Goal: Information Seeking & Learning: Learn about a topic

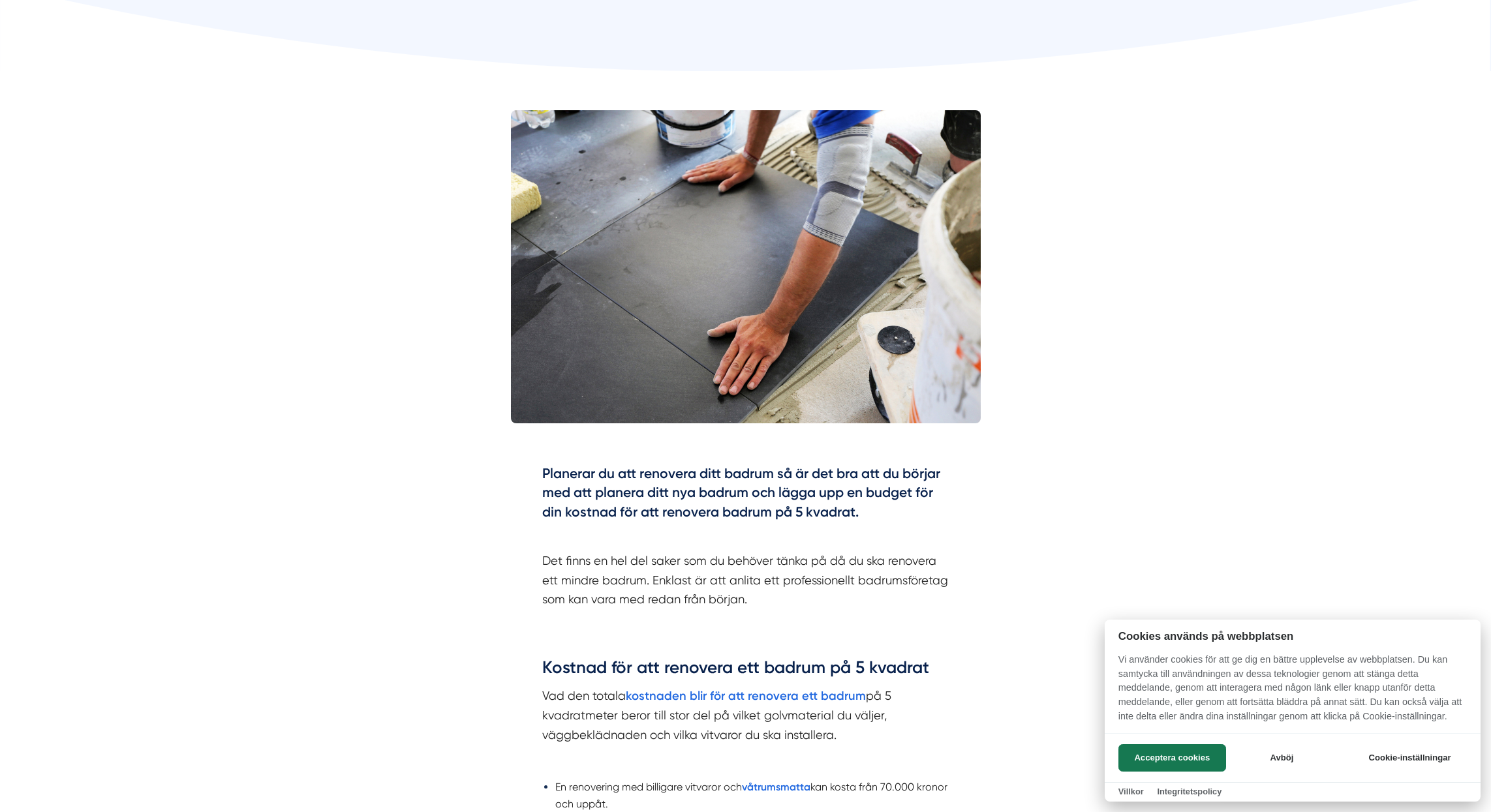
scroll to position [310, 0]
click at [1283, 758] on button "Avböj" at bounding box center [1282, 758] width 104 height 27
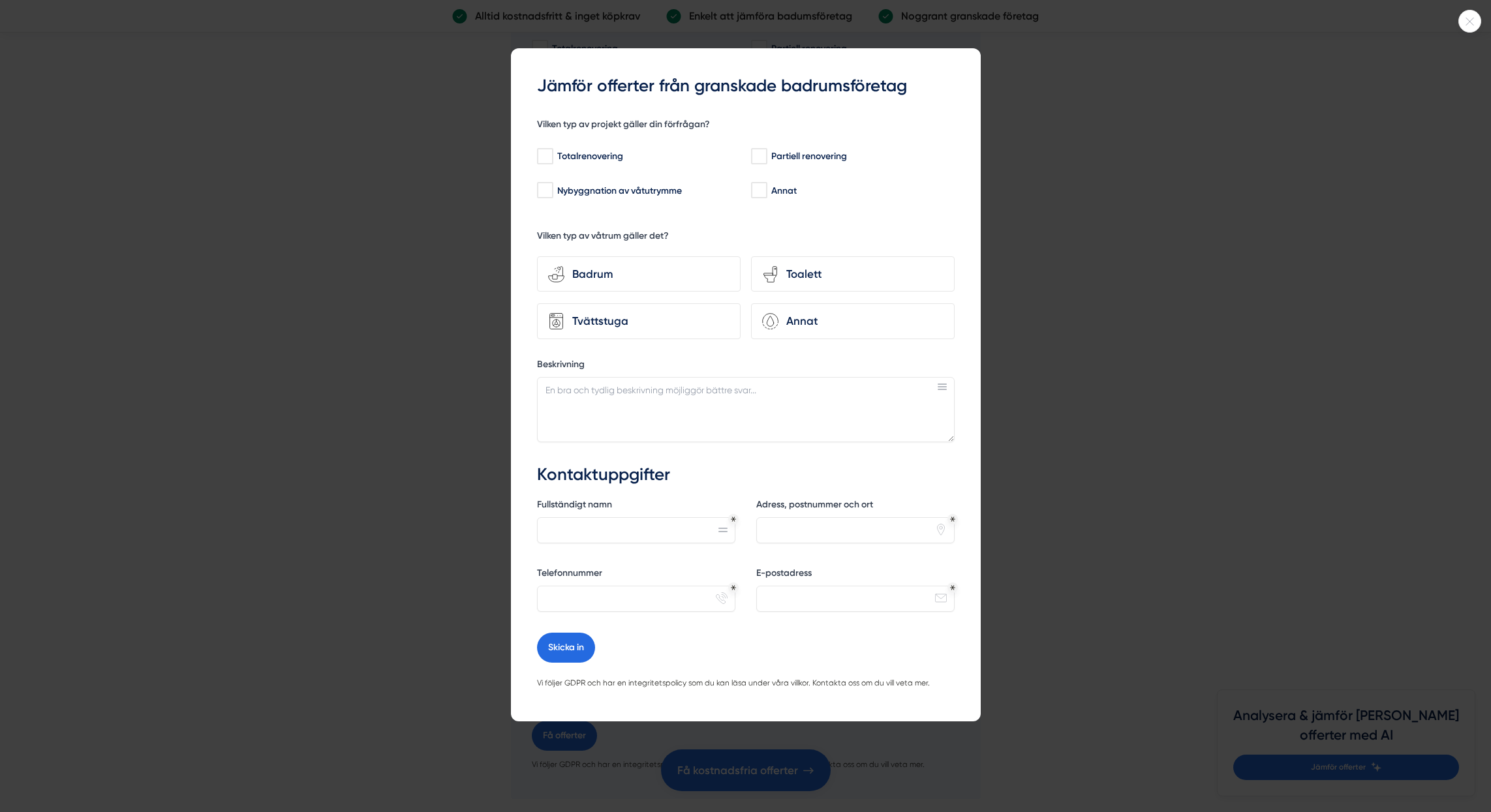
scroll to position [2759, 0]
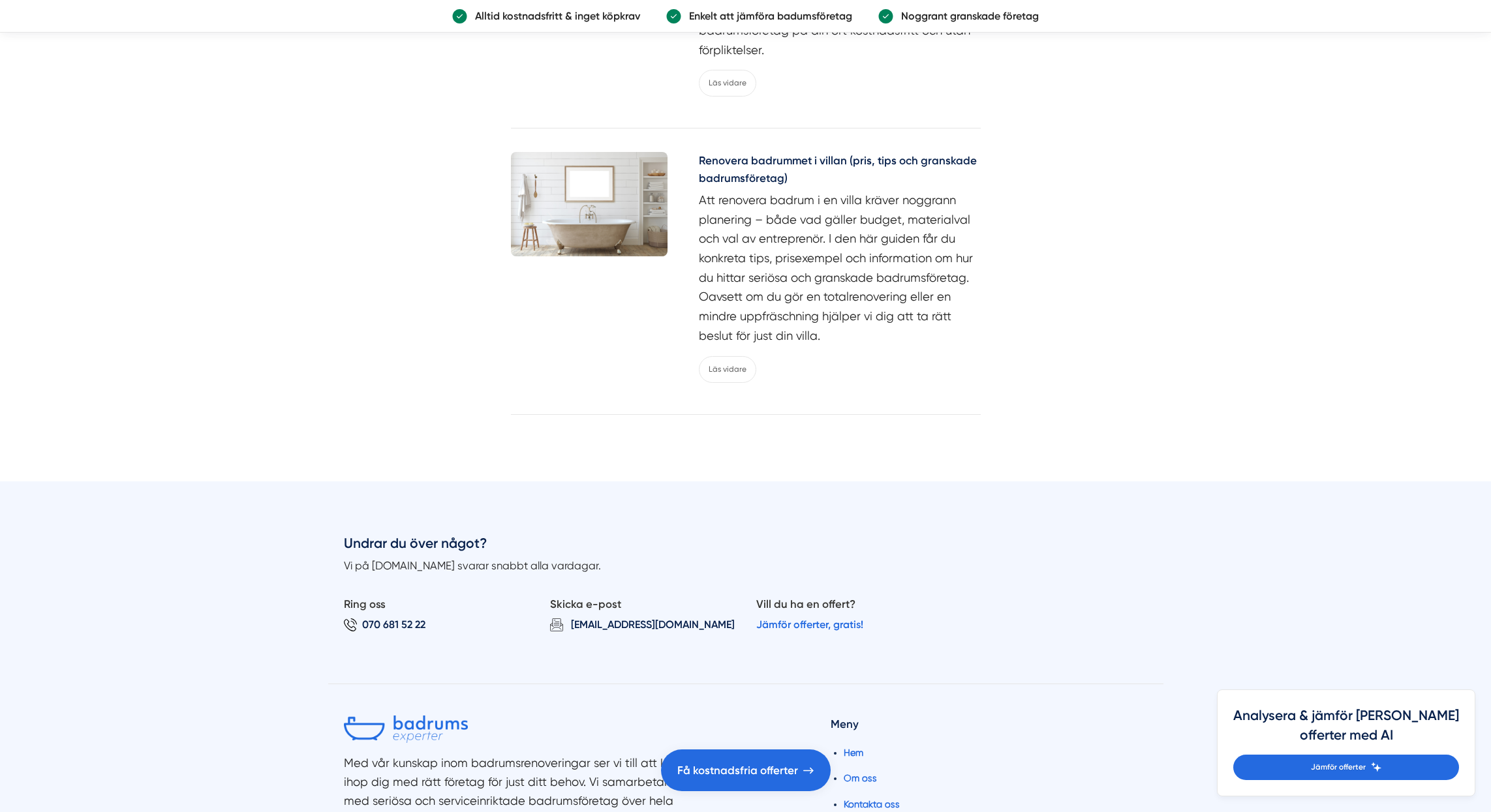
scroll to position [6357, 0]
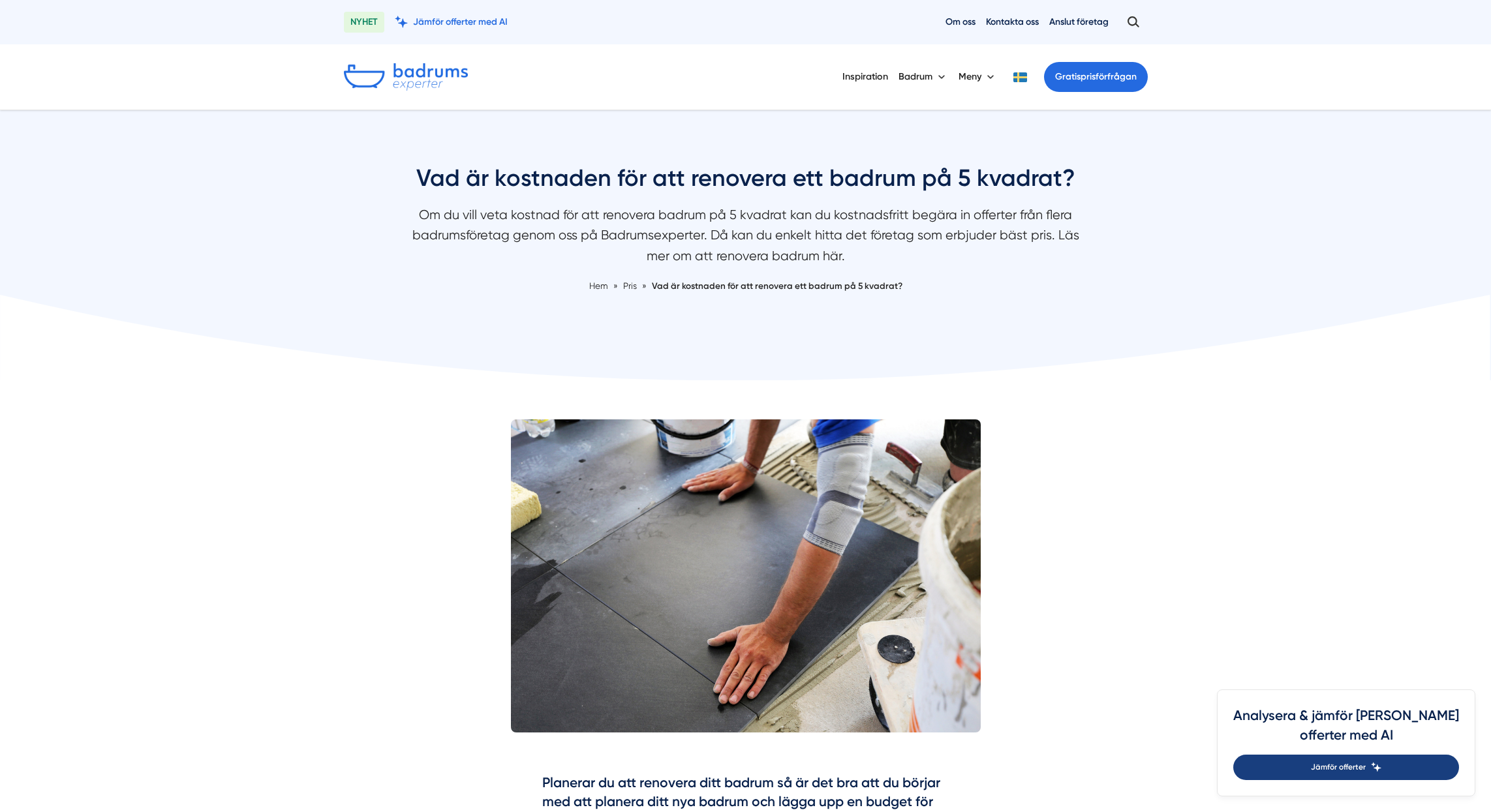
click at [1366, 763] on span "Jämför offerter" at bounding box center [1338, 767] width 55 height 13
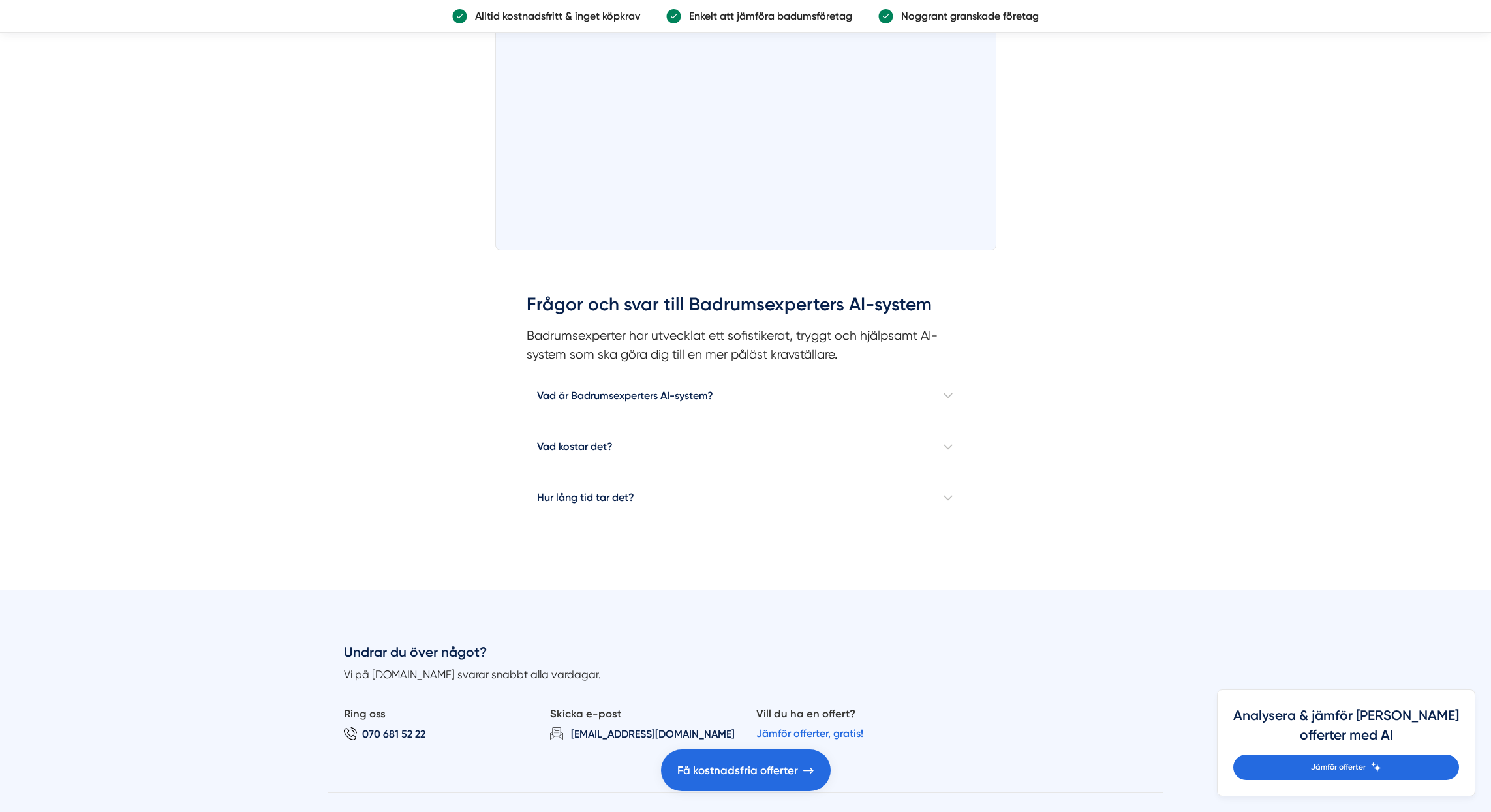
scroll to position [959, 0]
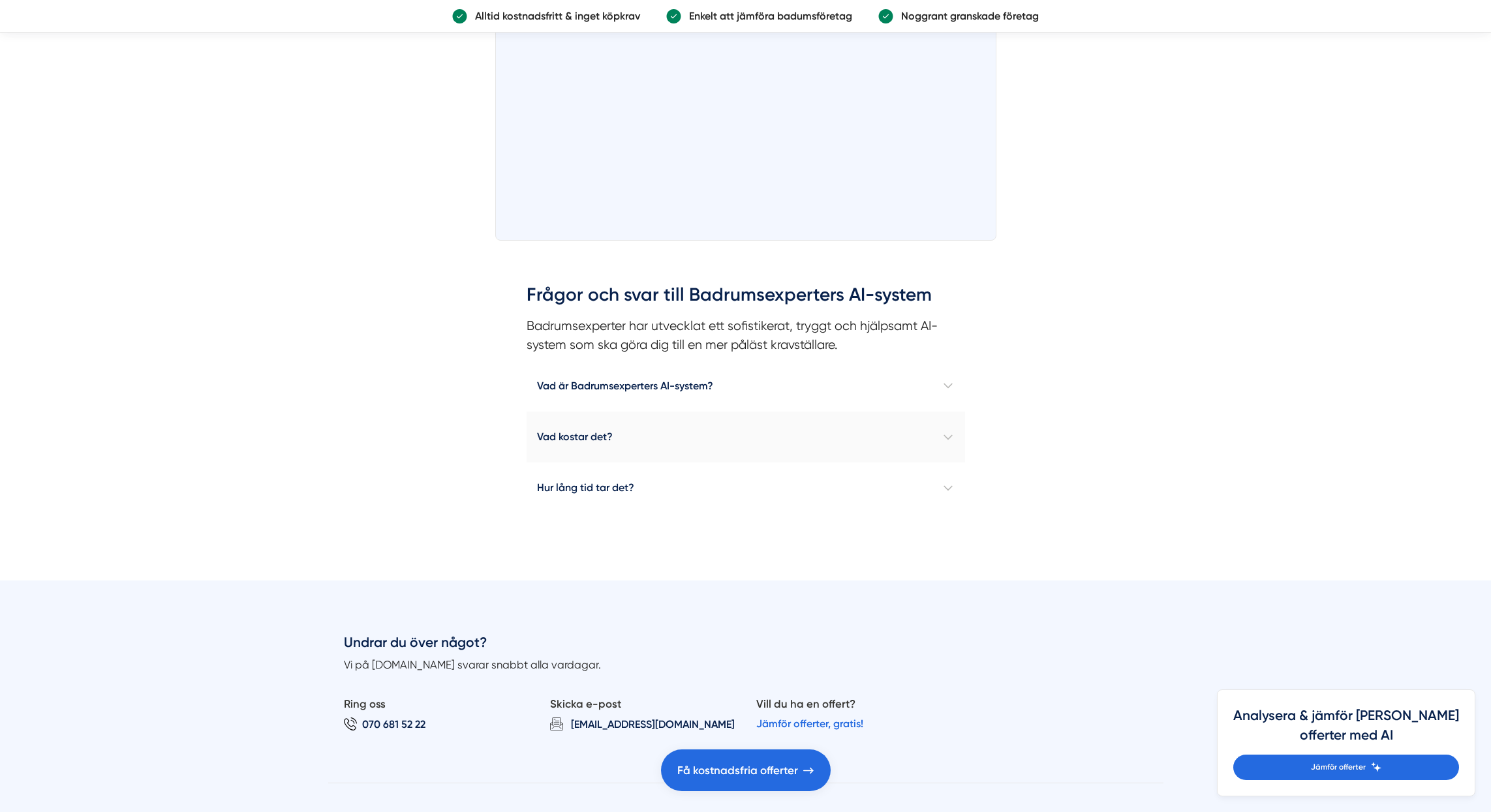
click at [950, 430] on h4 "Vad kostar det?" at bounding box center [746, 437] width 439 height 51
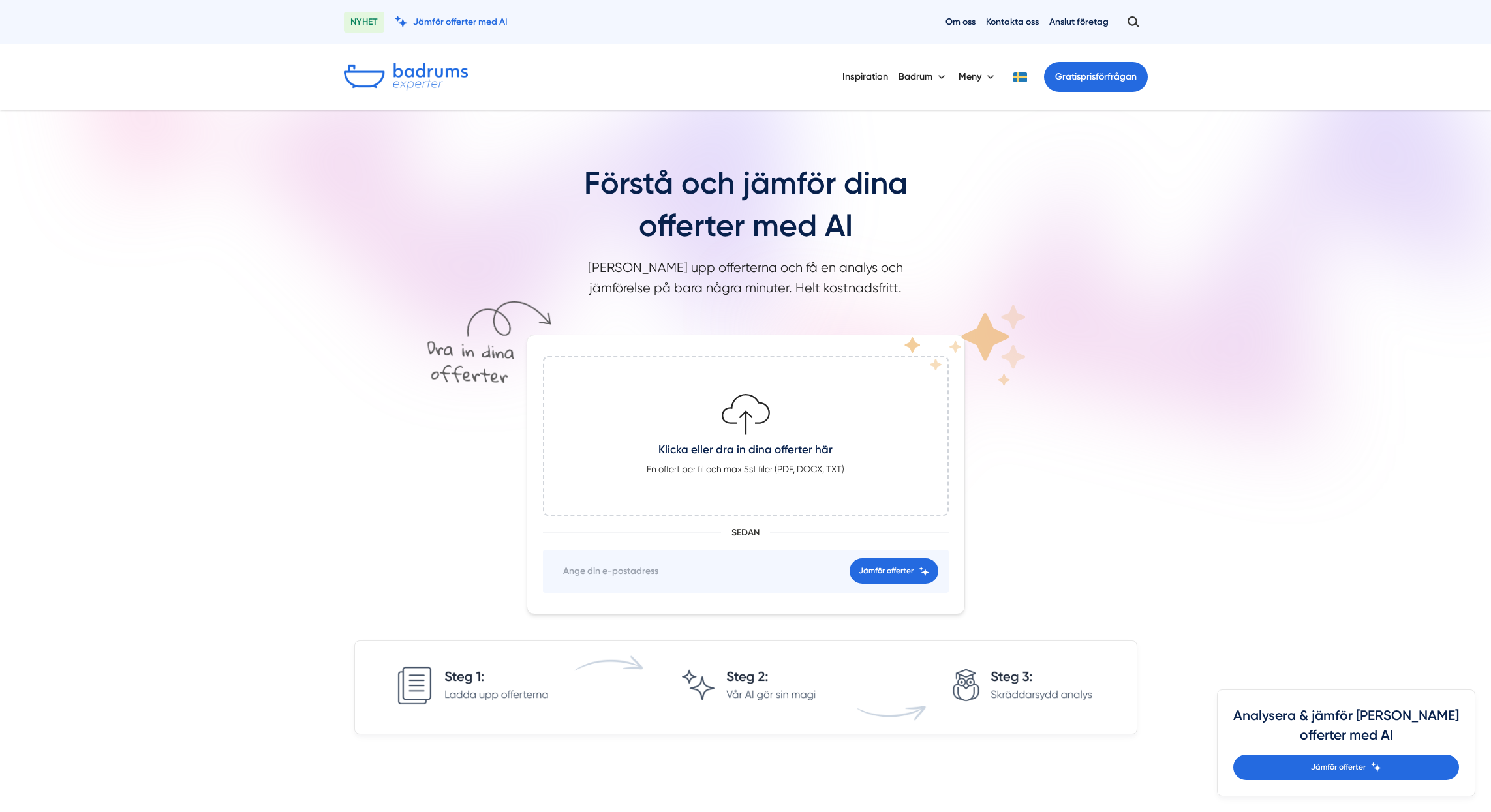
scroll to position [0, 0]
